Goal: Task Accomplishment & Management: Use online tool/utility

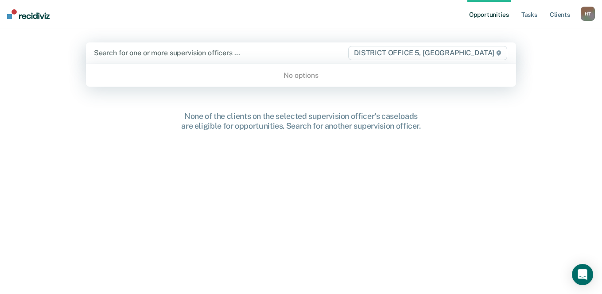
click at [193, 57] on div at bounding box center [220, 53] width 253 height 10
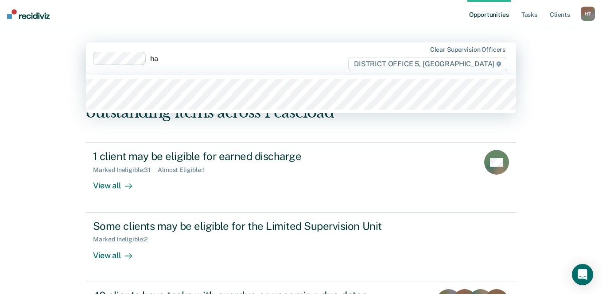
type input "h"
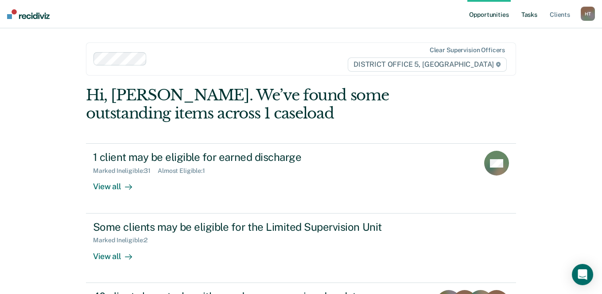
click at [531, 13] on link "Tasks" at bounding box center [528, 14] width 19 height 28
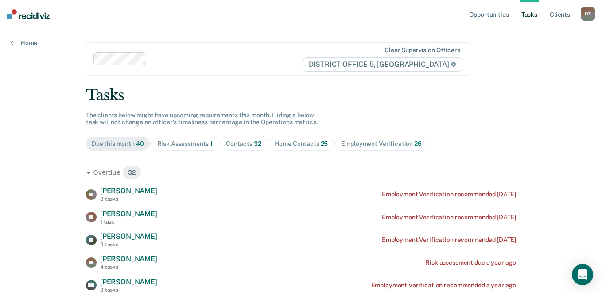
click at [181, 142] on div "Risk Assessments 1" at bounding box center [185, 144] width 56 height 8
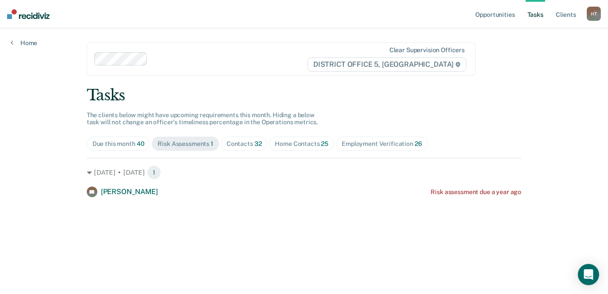
click at [238, 143] on div "Contacts 32" at bounding box center [244, 144] width 35 height 8
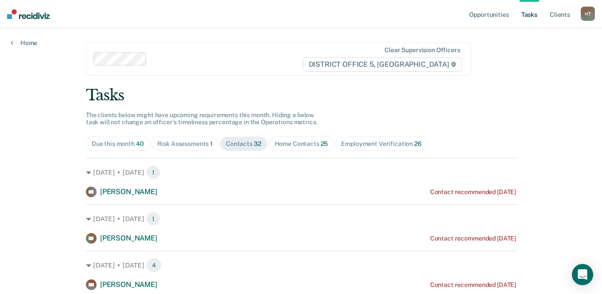
click at [279, 147] on div "Home Contacts 25" at bounding box center [302, 144] width 54 height 8
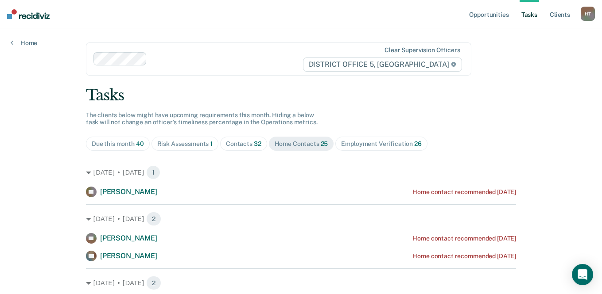
click at [237, 144] on div "Contacts 32" at bounding box center [243, 144] width 35 height 8
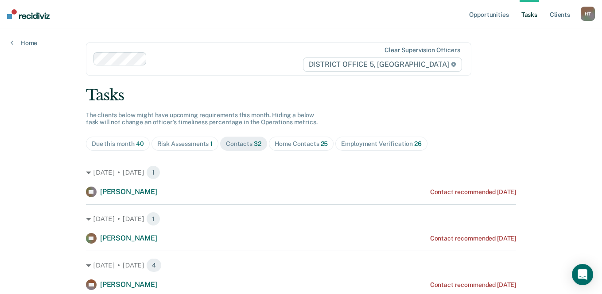
click at [263, 147] on div "Due this month 40 Risk Assessments 1 Contacts 32 Home Contacts 25 Employment Ve…" at bounding box center [301, 144] width 430 height 14
click at [275, 147] on span "Home Contacts 25" at bounding box center [301, 144] width 65 height 14
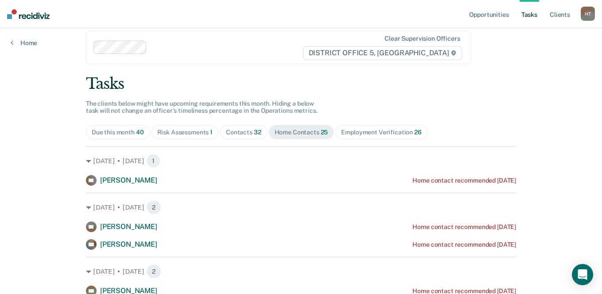
scroll to position [44, 0]
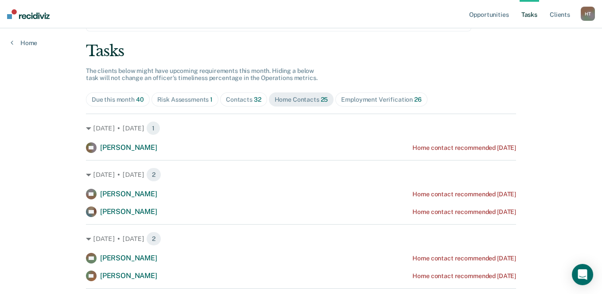
click at [234, 104] on span "Contacts 32" at bounding box center [243, 100] width 47 height 14
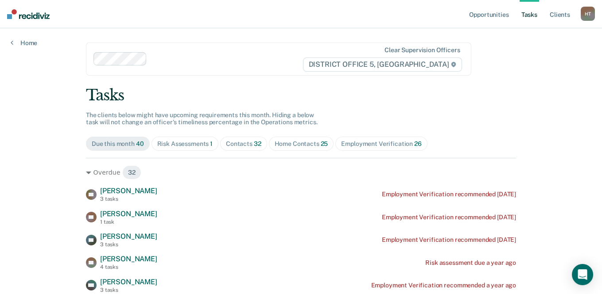
click at [308, 141] on div "Home Contacts 25" at bounding box center [302, 144] width 54 height 8
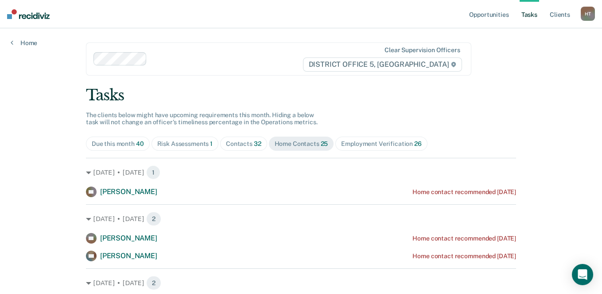
click at [254, 140] on span "32" at bounding box center [258, 143] width 8 height 7
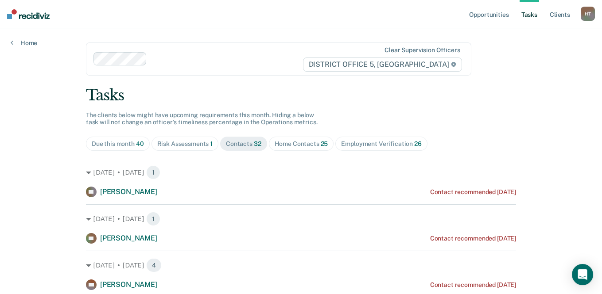
click at [194, 141] on div "Risk Assessments 1" at bounding box center [185, 144] width 56 height 8
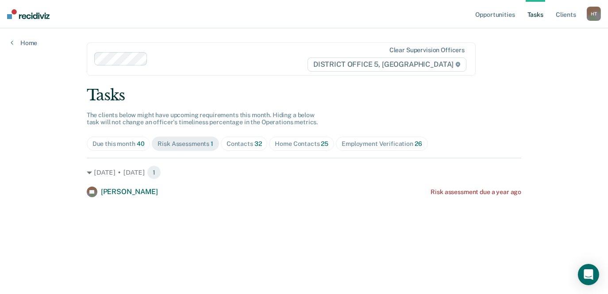
click at [321, 145] on span "25" at bounding box center [325, 143] width 8 height 7
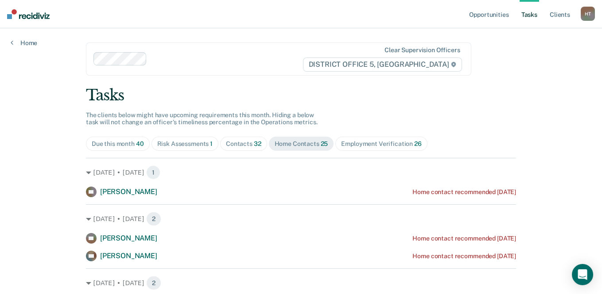
click at [243, 140] on div "Contacts 32" at bounding box center [243, 144] width 35 height 8
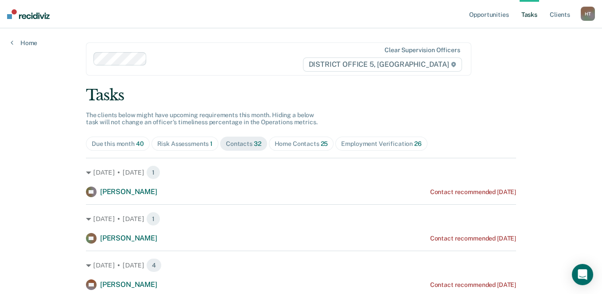
click at [191, 142] on div "Risk Assessments 1" at bounding box center [185, 144] width 56 height 8
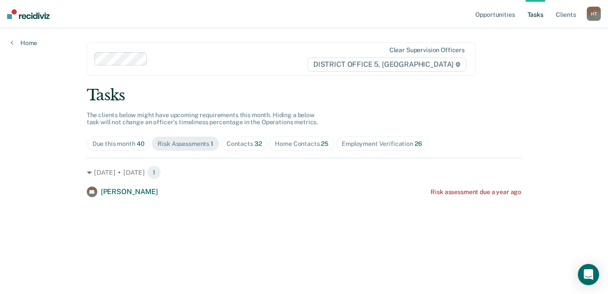
click at [222, 143] on span "Contacts 32" at bounding box center [244, 144] width 47 height 14
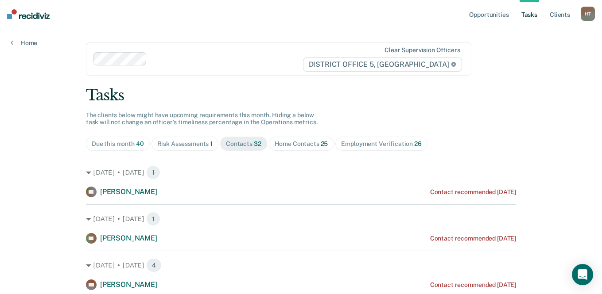
click at [289, 146] on div "Home Contacts 25" at bounding box center [302, 144] width 54 height 8
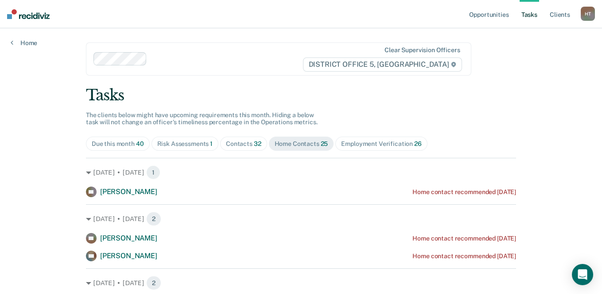
click at [242, 141] on div "Contacts 32" at bounding box center [243, 144] width 35 height 8
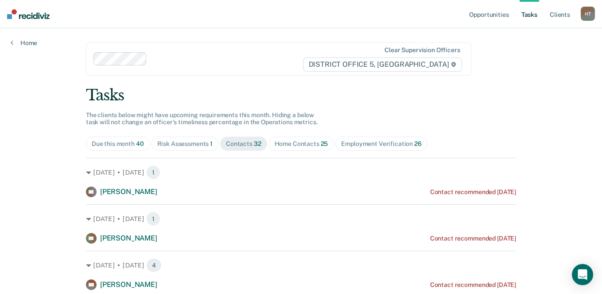
click at [201, 138] on span "Risk Assessments 1" at bounding box center [184, 144] width 67 height 14
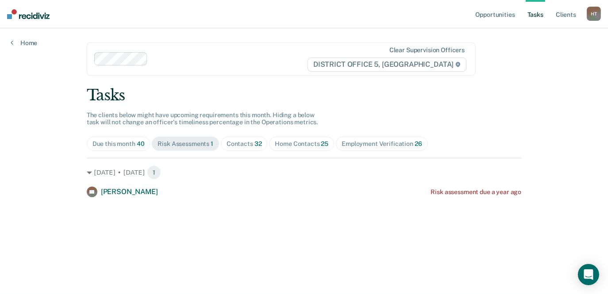
click at [248, 137] on span "Contacts 32" at bounding box center [244, 144] width 47 height 14
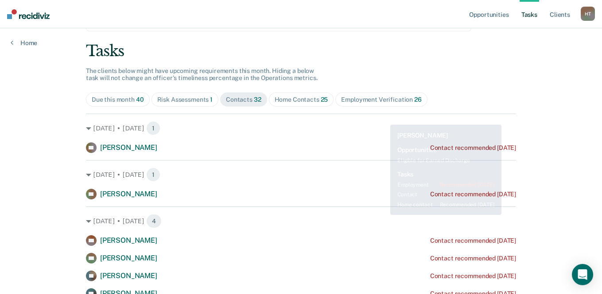
scroll to position [44, 0]
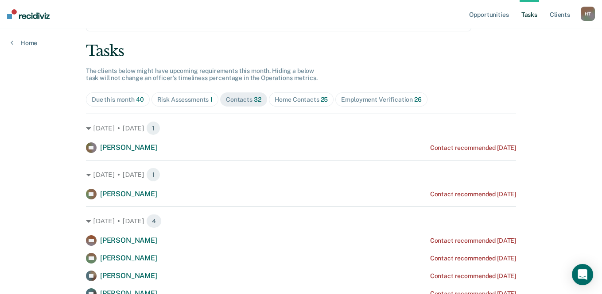
click at [285, 96] on div "Home Contacts 25" at bounding box center [302, 100] width 54 height 8
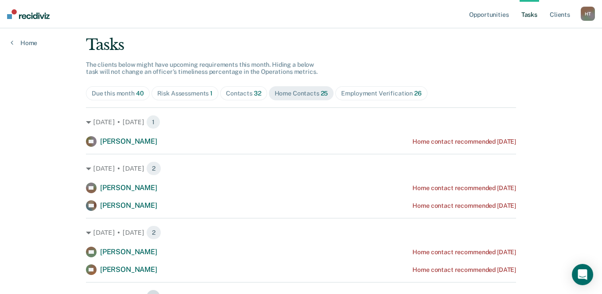
scroll to position [0, 0]
